Goal: Navigation & Orientation: Find specific page/section

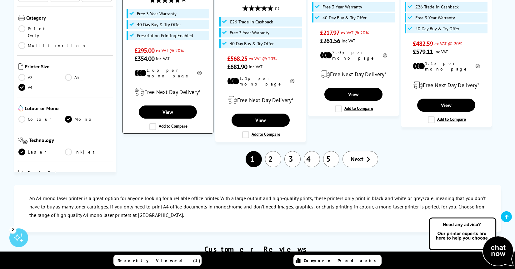
scroll to position [798, 0]
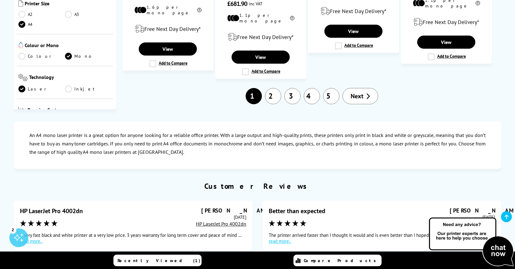
click at [273, 88] on link "2" at bounding box center [273, 96] width 16 height 16
